Goal: Task Accomplishment & Management: Manage account settings

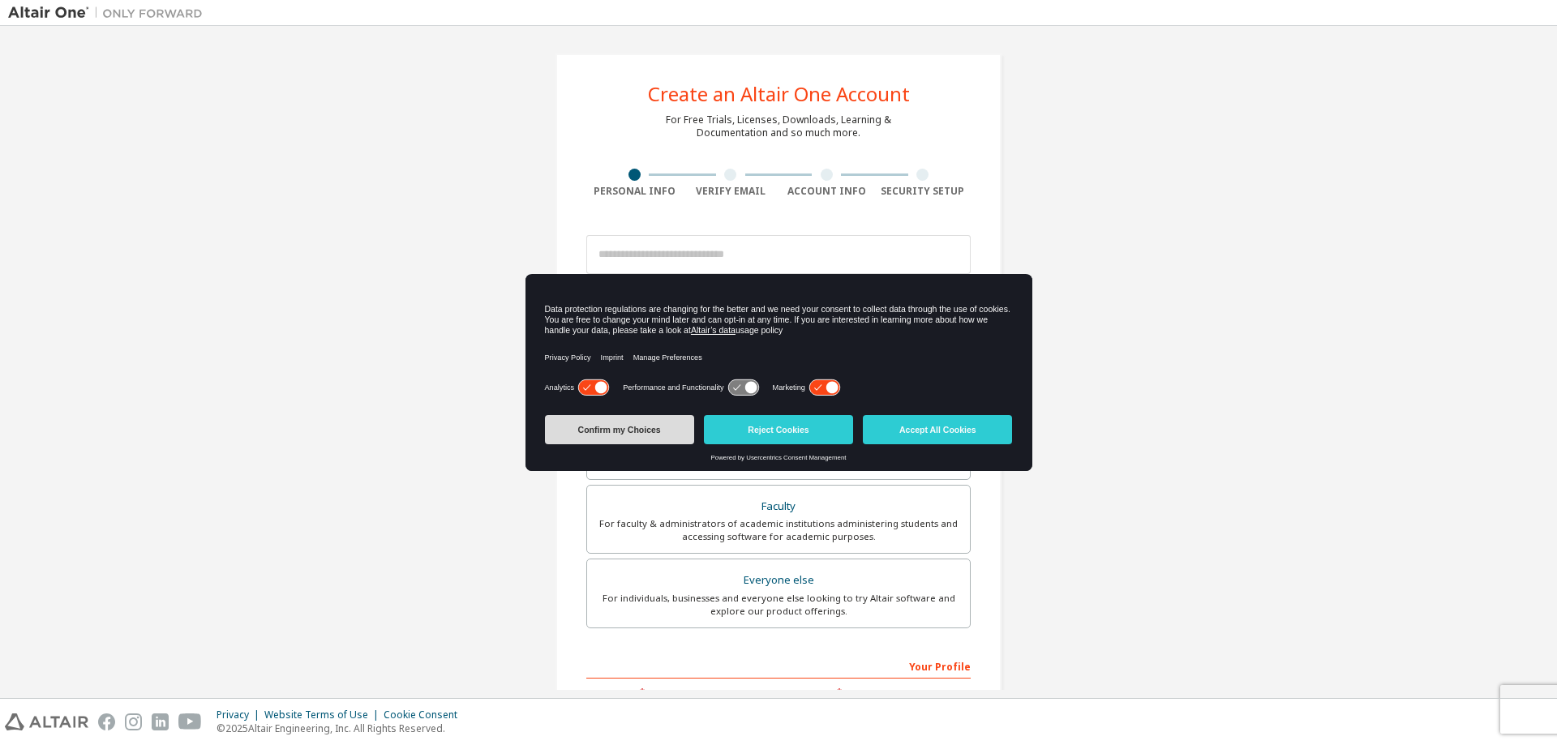
click at [637, 423] on button "Confirm my Choices" at bounding box center [619, 429] width 149 height 29
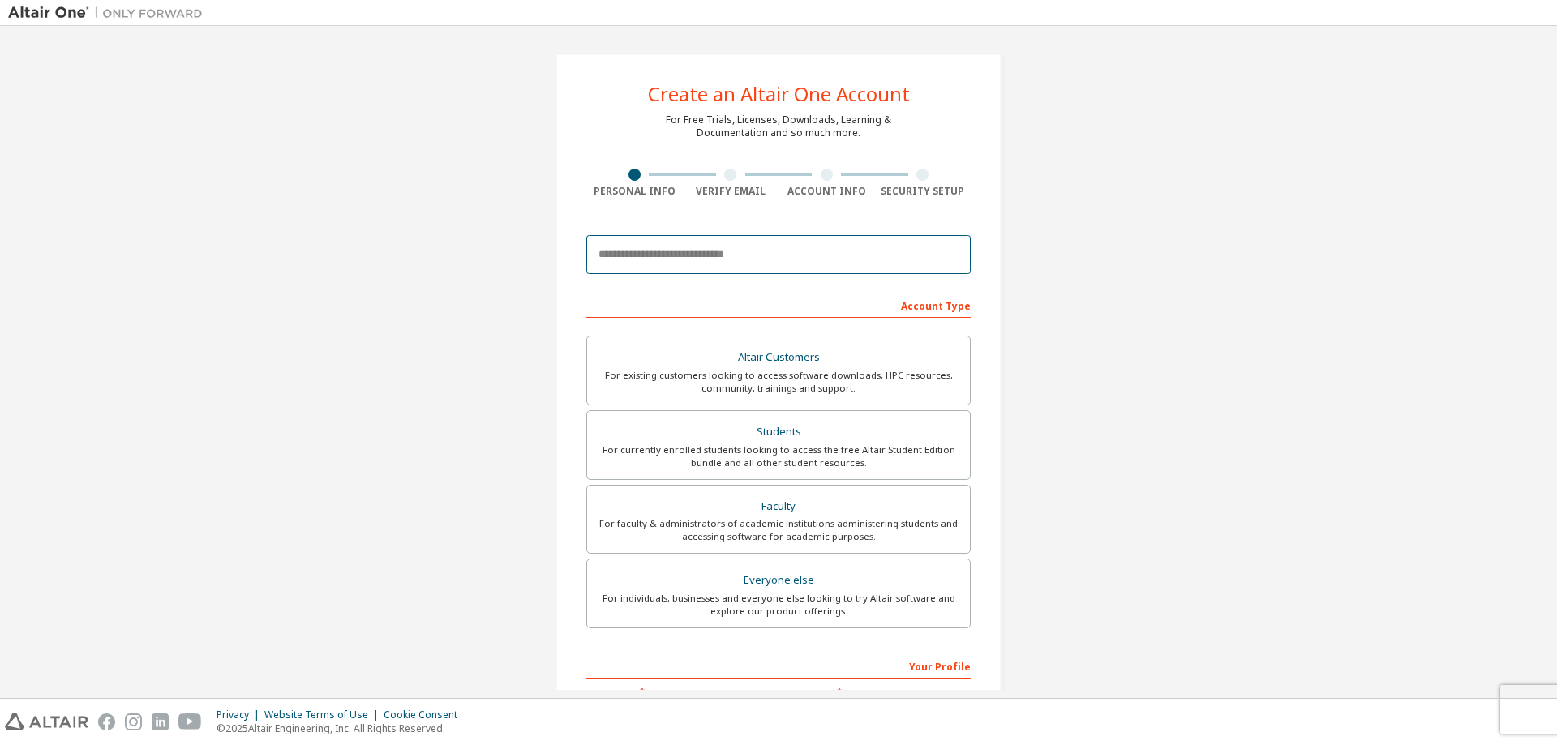
click at [722, 263] on input "email" at bounding box center [778, 254] width 384 height 39
type input "**********"
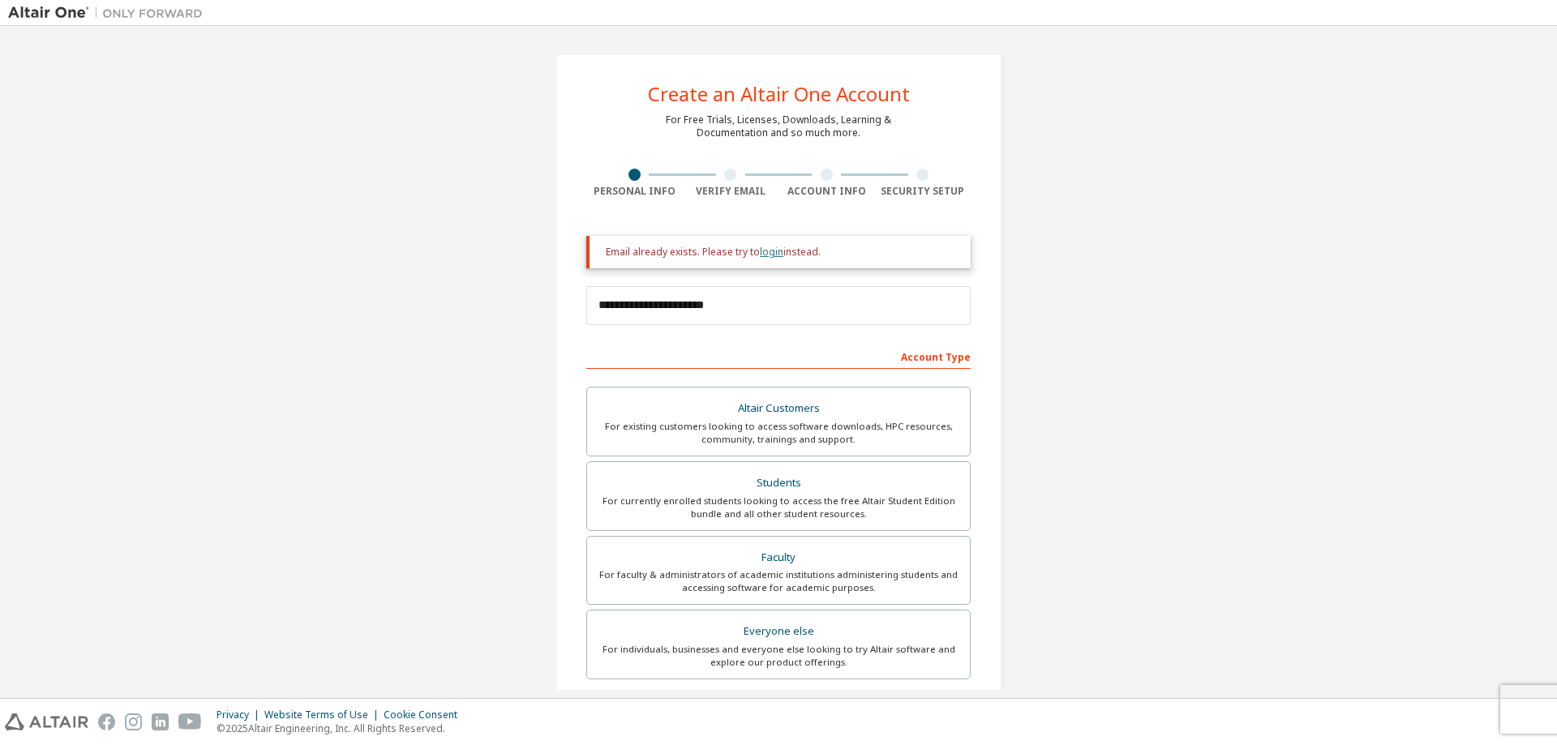
click at [769, 255] on link "login" at bounding box center [772, 252] width 24 height 14
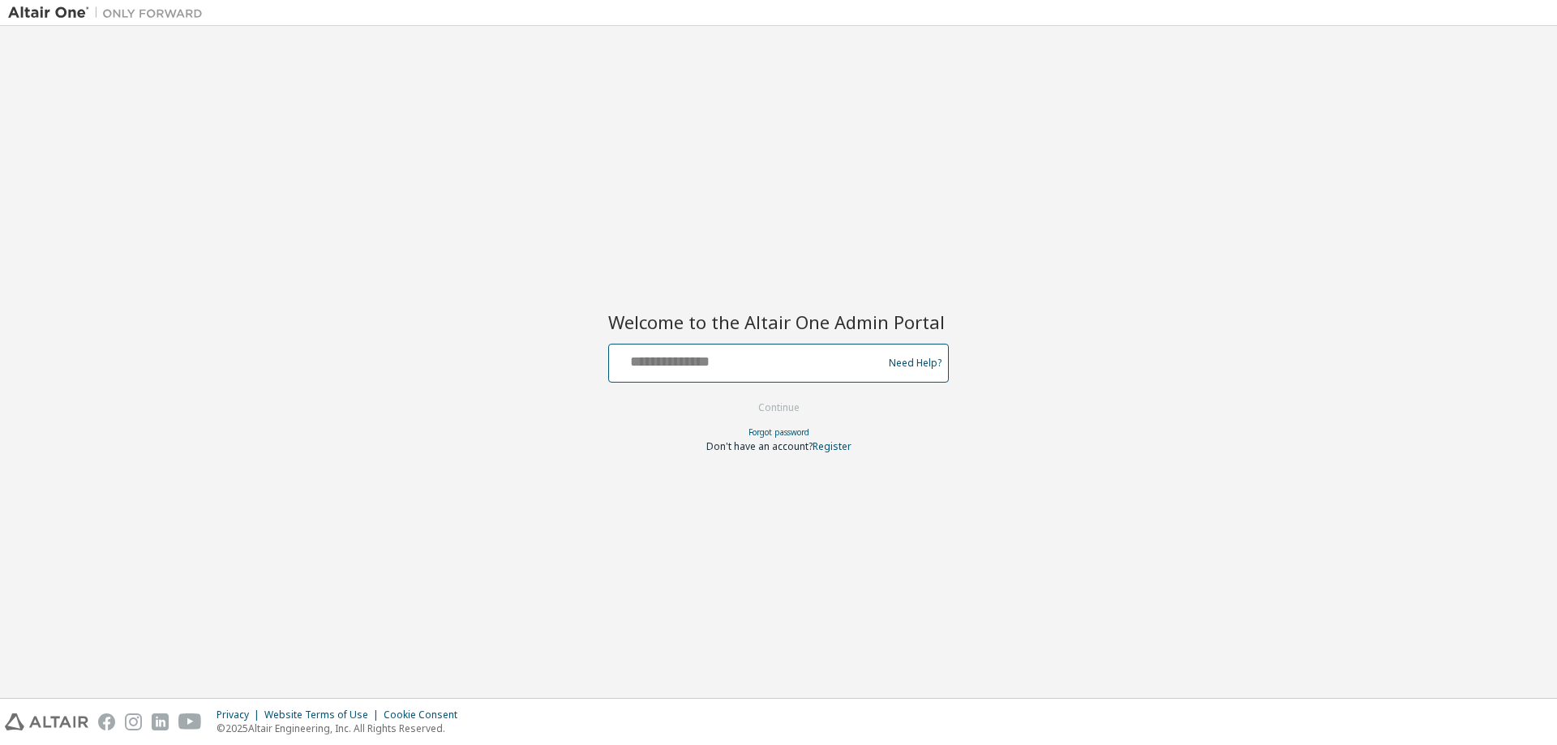
click at [775, 367] on input "text" at bounding box center [748, 360] width 265 height 24
type input "**********"
click at [783, 397] on button "Continue" at bounding box center [778, 408] width 75 height 24
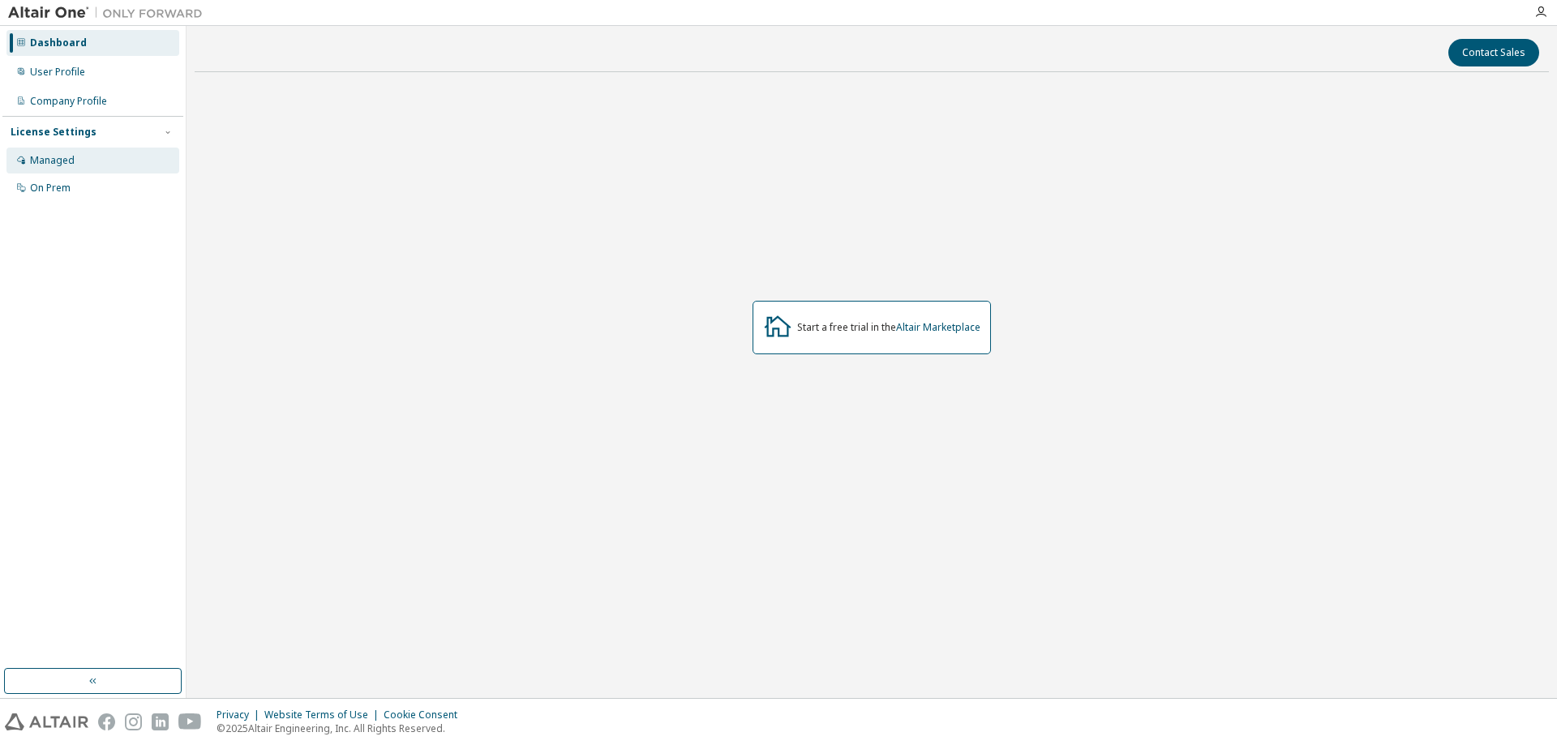
click at [77, 152] on div "Managed" at bounding box center [92, 161] width 173 height 26
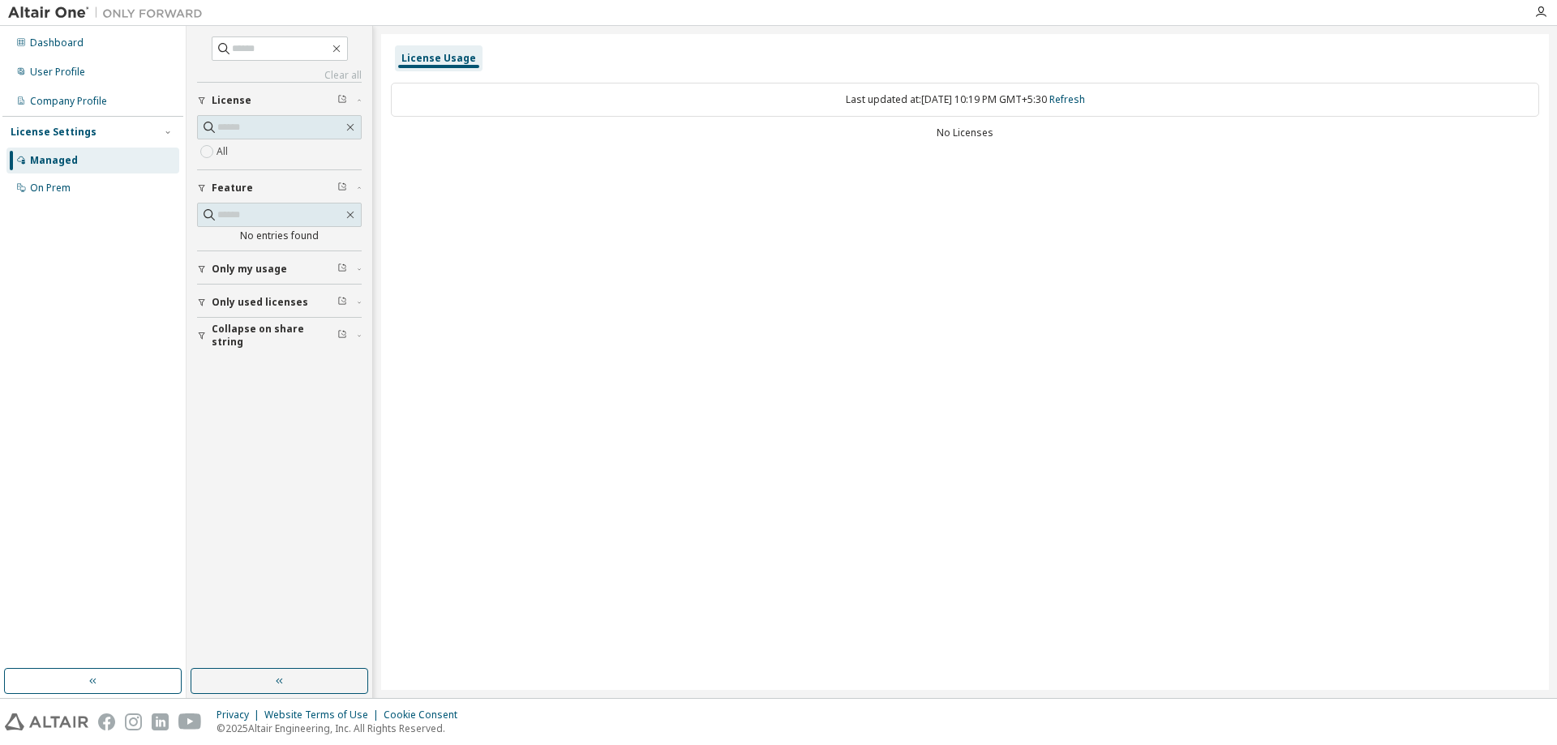
drag, startPoint x: 89, startPoint y: 54, endPoint x: 106, endPoint y: 23, distance: 35.2
click at [104, 28] on div "Dashboard User Profile Company Profile License Settings Managed On Prem" at bounding box center [92, 115] width 181 height 174
click at [102, 54] on div "Dashboard" at bounding box center [92, 43] width 173 height 26
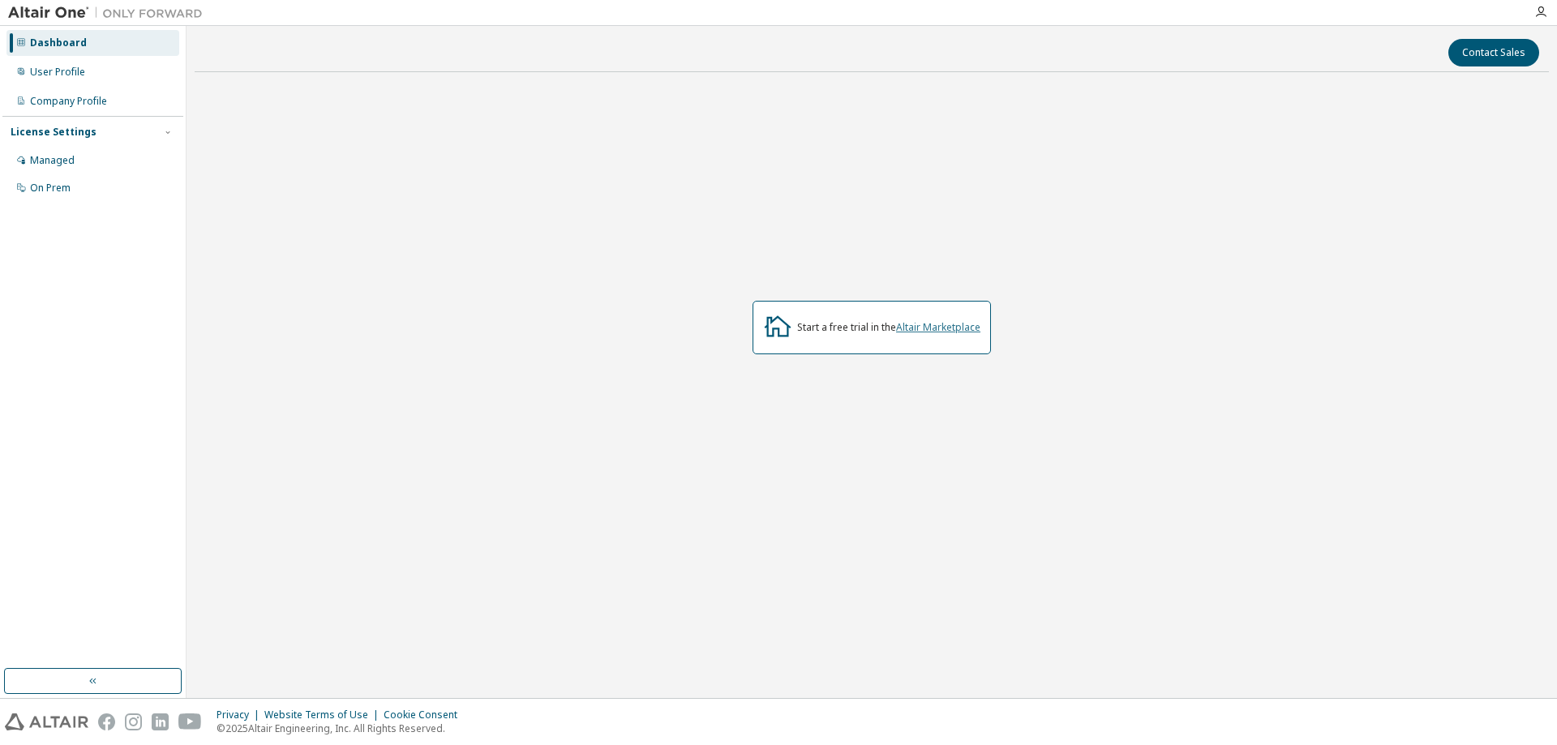
click at [937, 326] on link "Altair Marketplace" at bounding box center [938, 327] width 84 height 14
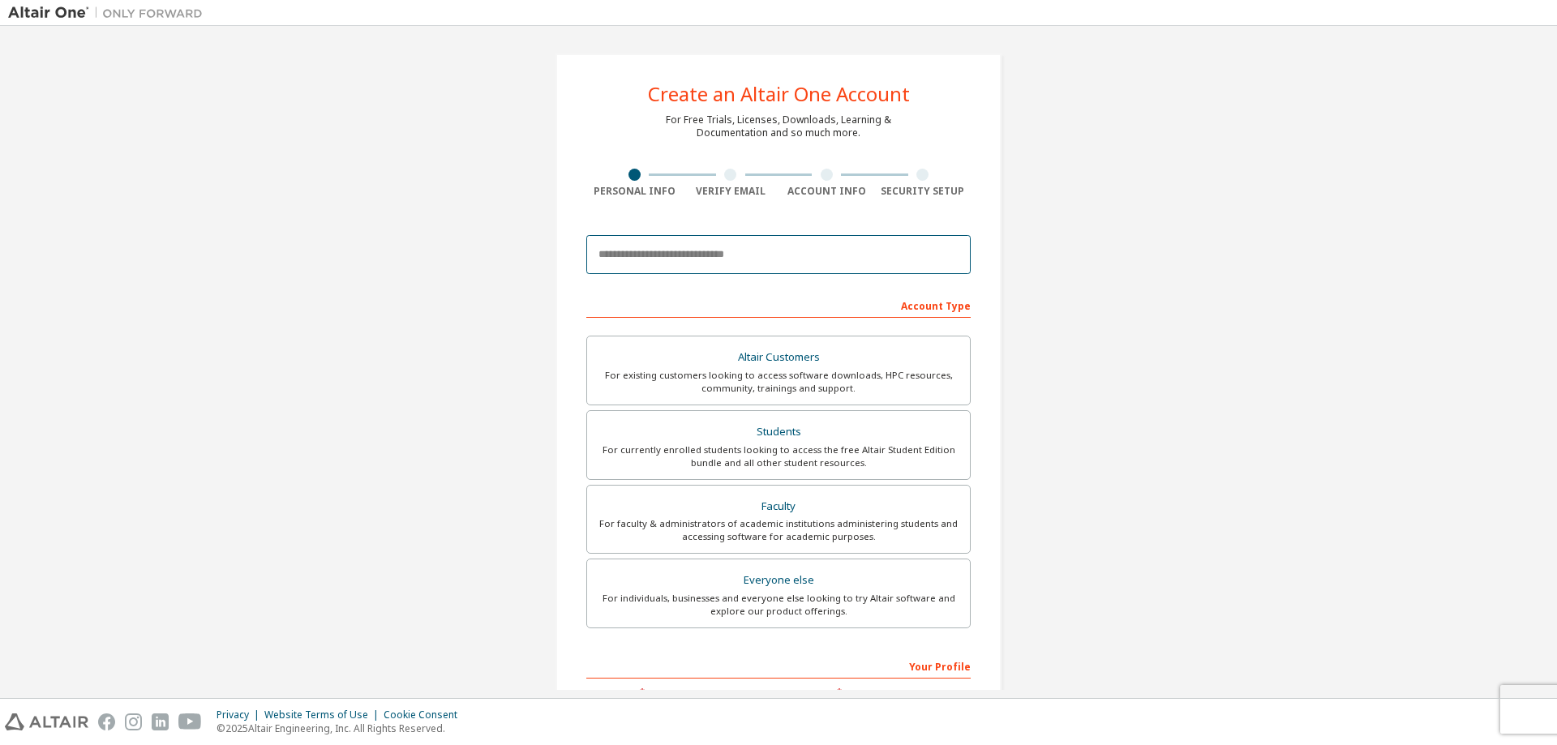
click at [682, 248] on input "email" at bounding box center [778, 254] width 384 height 39
type input "**********"
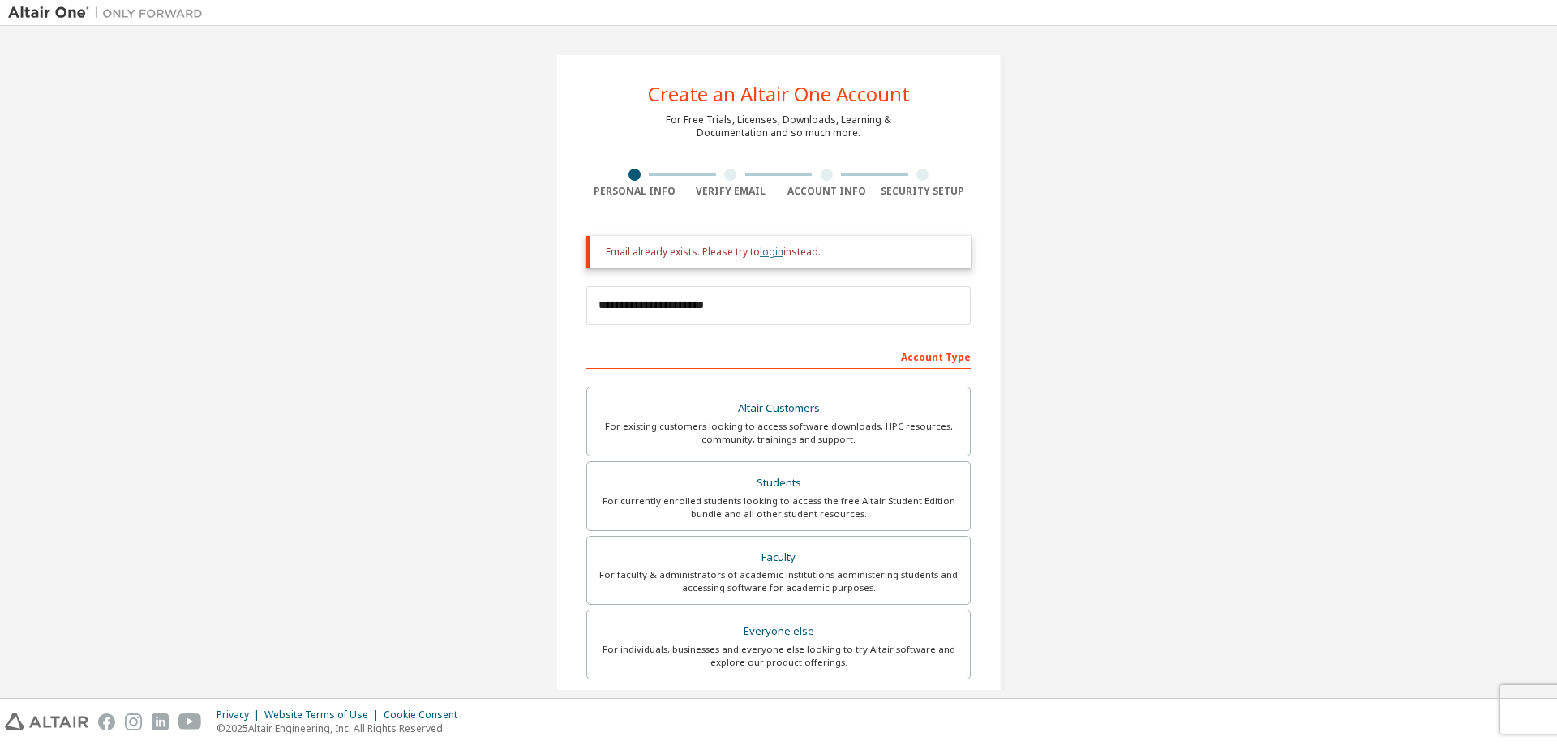
click at [774, 257] on link "login" at bounding box center [772, 252] width 24 height 14
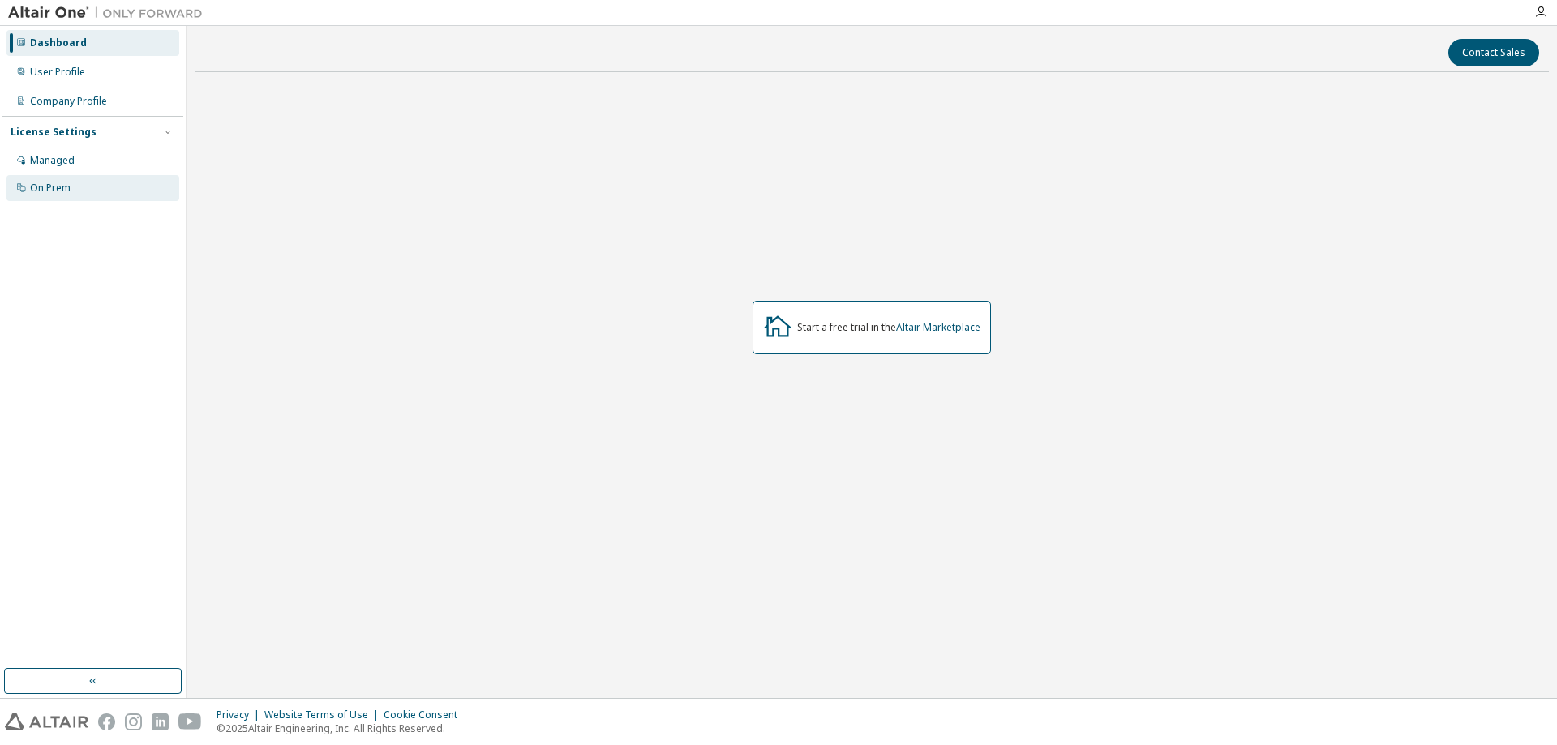
click at [71, 182] on div "On Prem" at bounding box center [92, 188] width 173 height 26
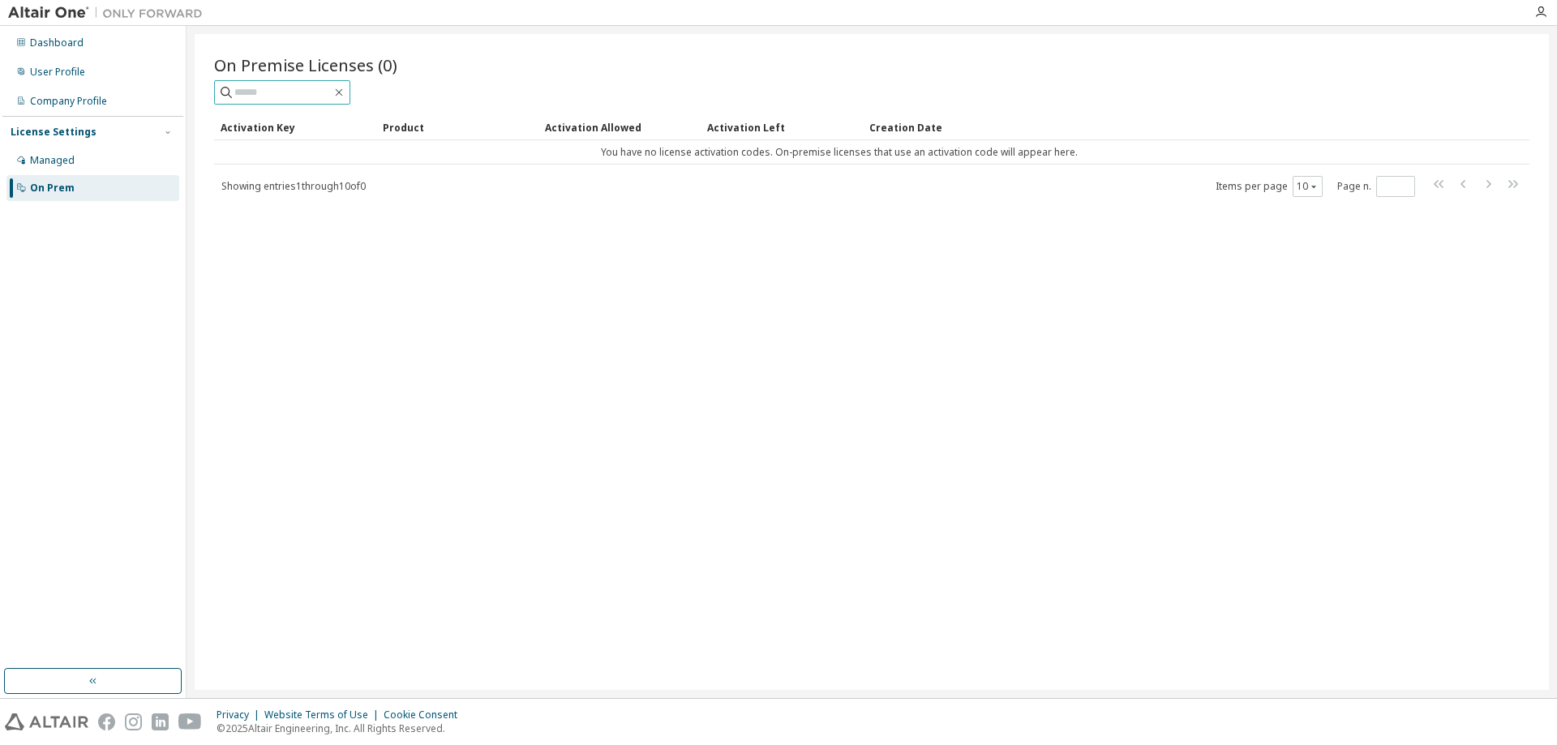
click at [290, 97] on input "text" at bounding box center [282, 92] width 97 height 16
type input "****"
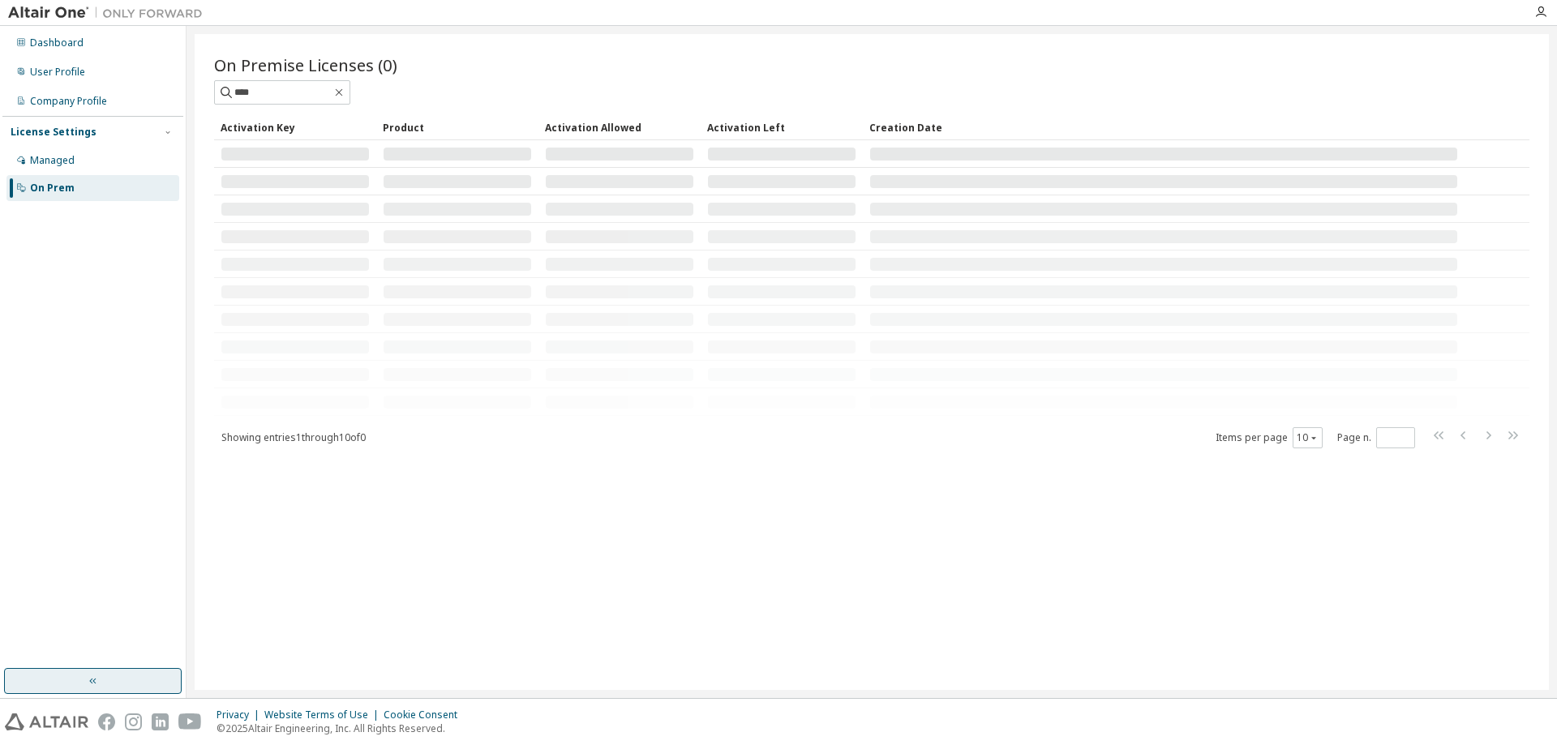
click at [101, 677] on button "button" at bounding box center [93, 681] width 178 height 26
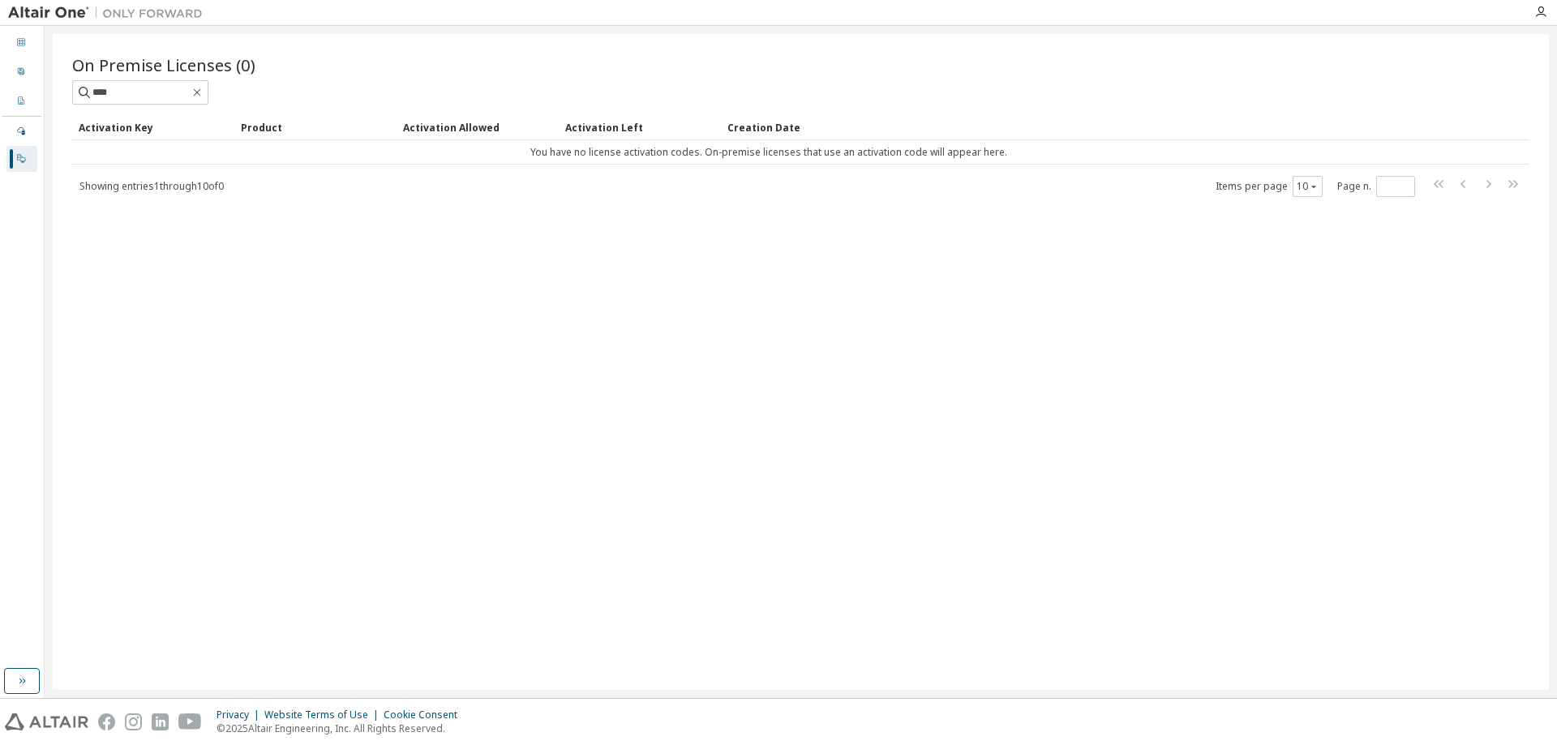
click at [27, 699] on div "Privacy Website Terms of Use Cookie Consent © 2025 Altair Engineering, Inc. All…" at bounding box center [778, 722] width 1557 height 46
click at [10, 685] on button "button" at bounding box center [22, 681] width 36 height 26
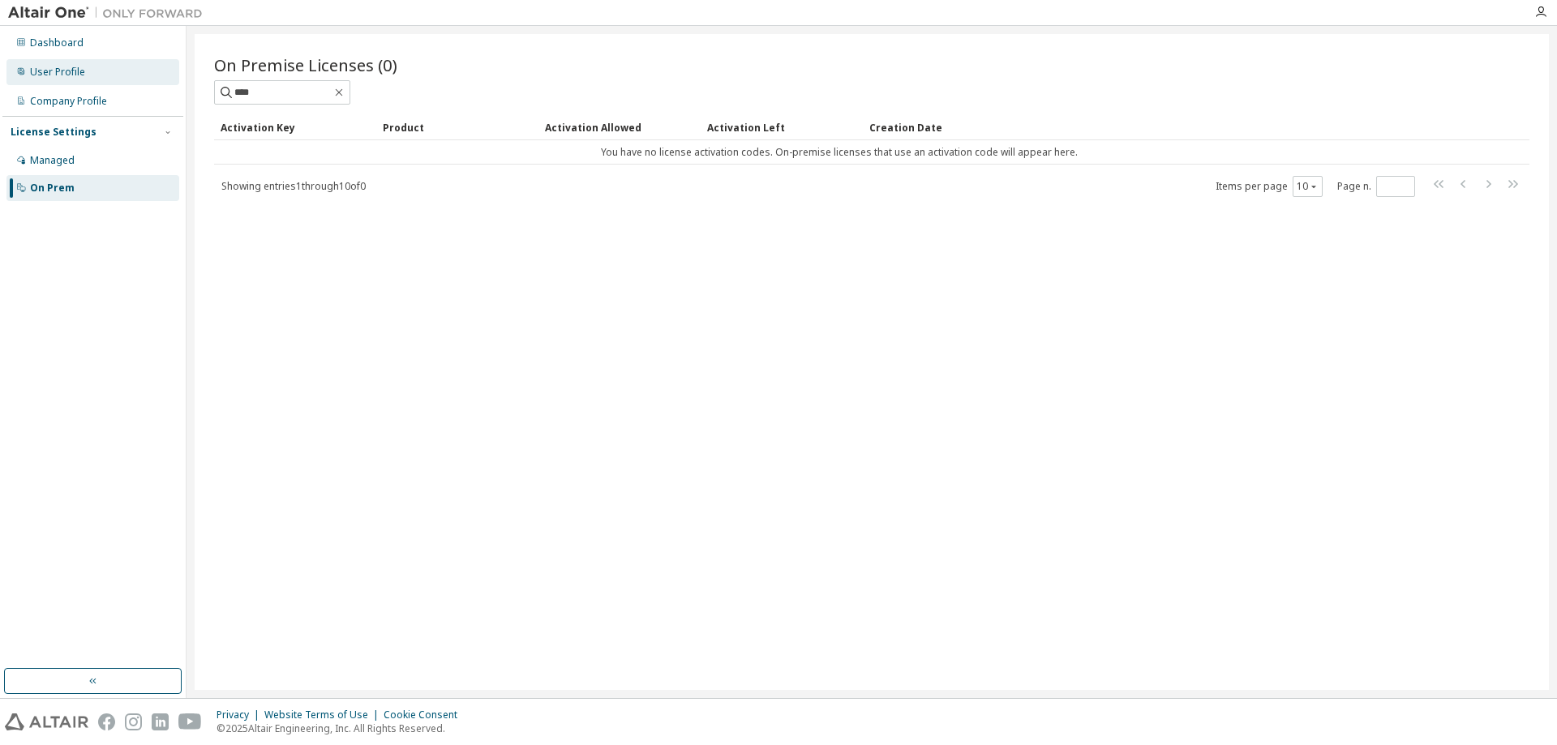
click at [132, 84] on div "User Profile" at bounding box center [92, 72] width 173 height 26
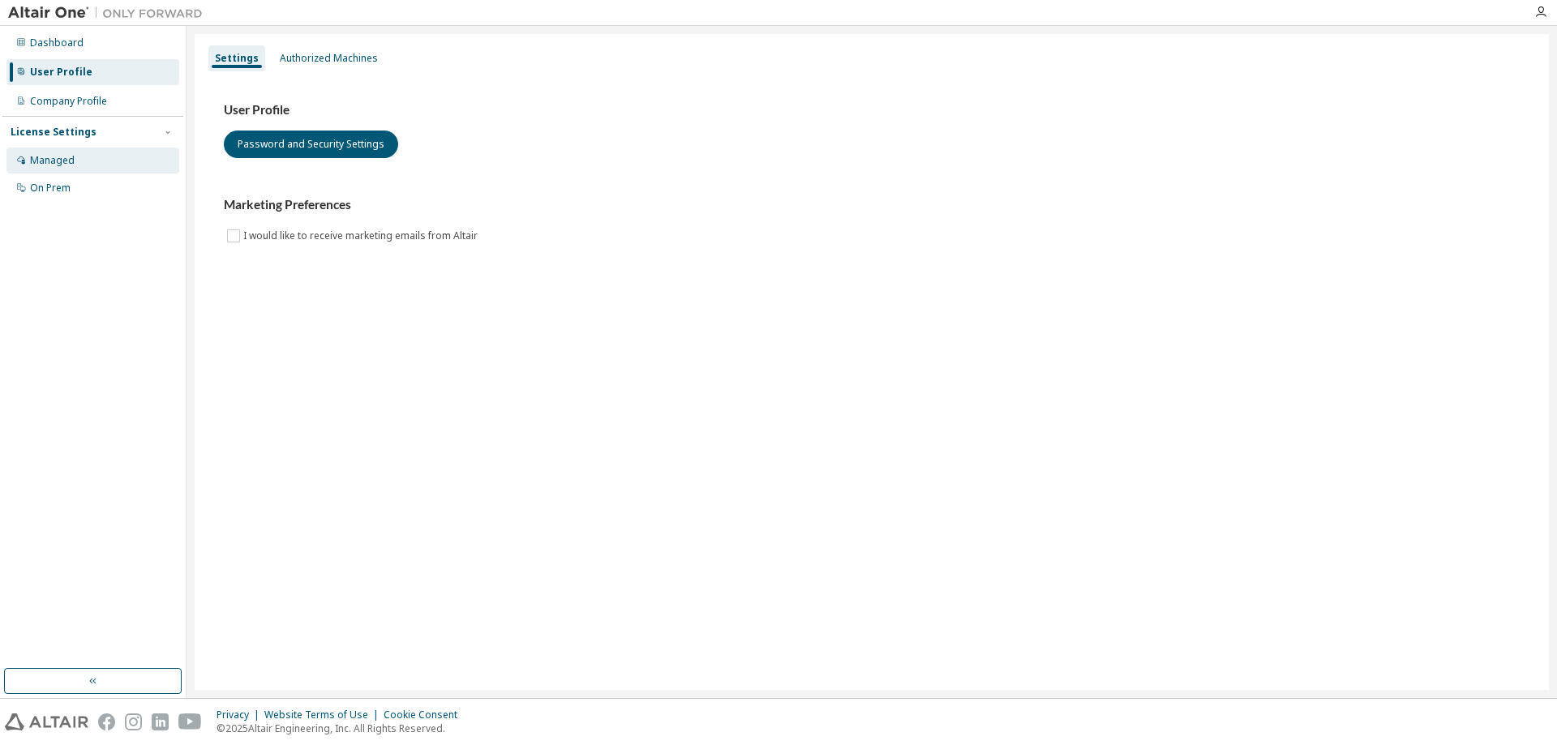
click at [125, 162] on div "Managed" at bounding box center [92, 161] width 173 height 26
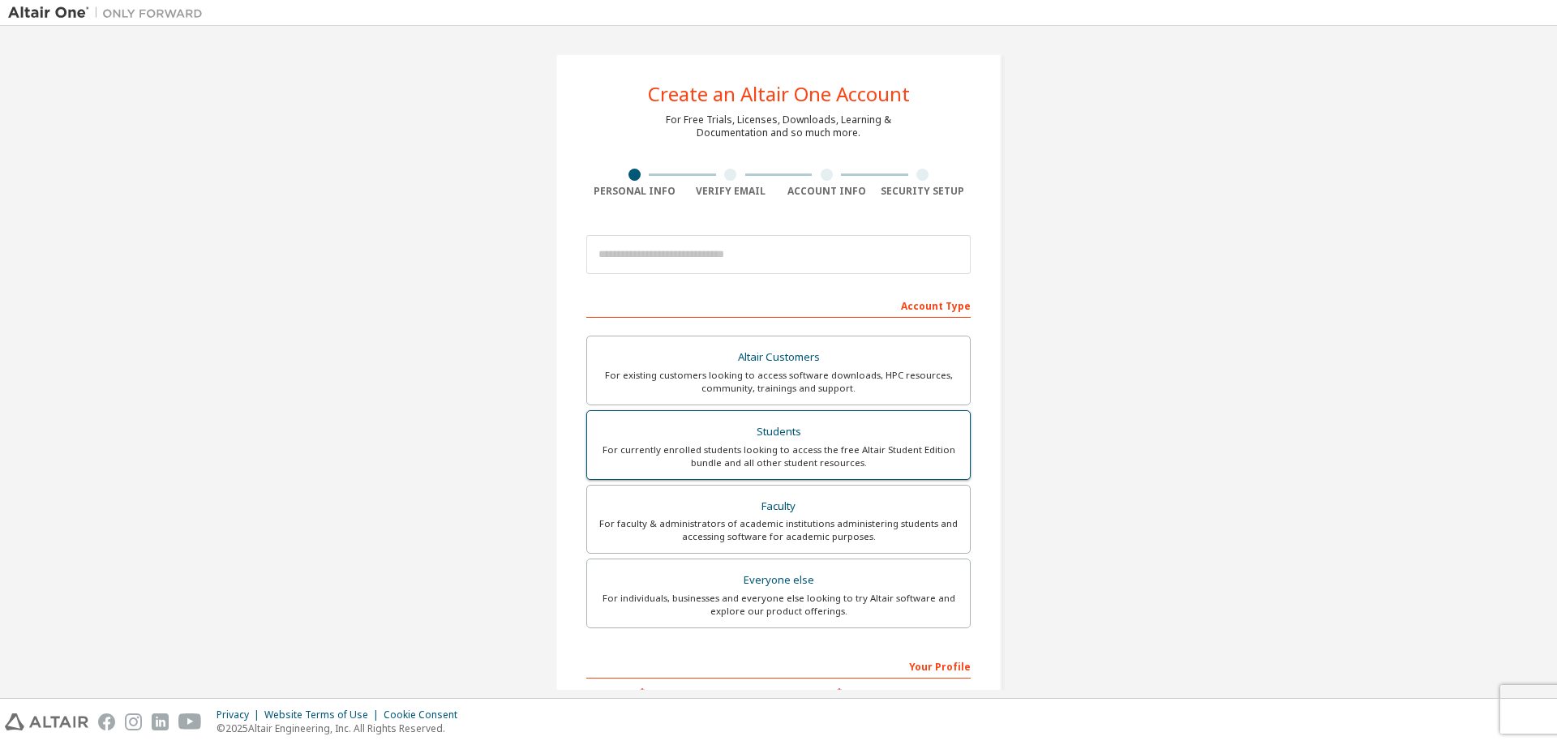
click at [878, 457] on div "For currently enrolled students looking to access the free Altair Student Editi…" at bounding box center [778, 457] width 363 height 26
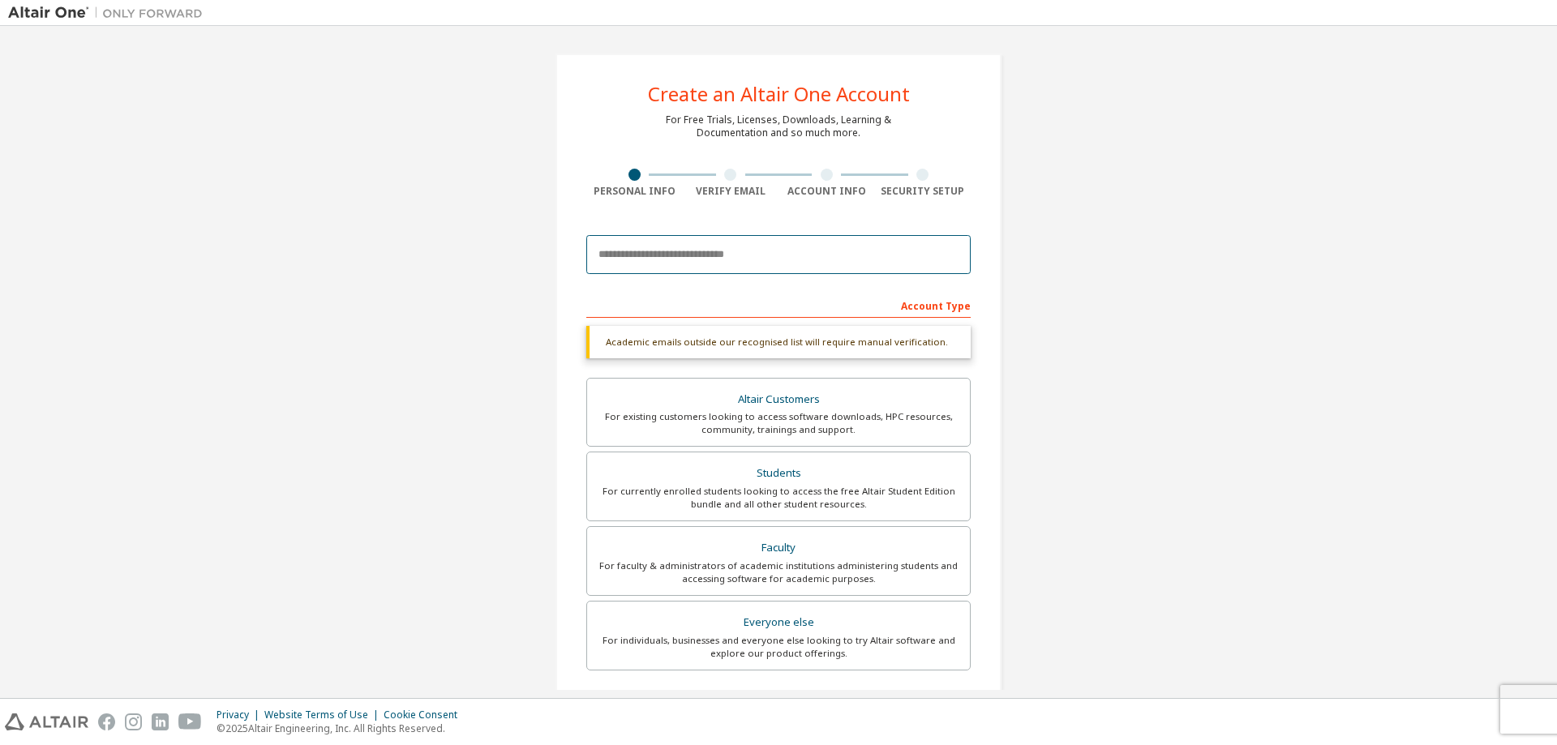
click at [661, 260] on input "email" at bounding box center [778, 254] width 384 height 39
type input "**********"
